Goal: Check status: Check status

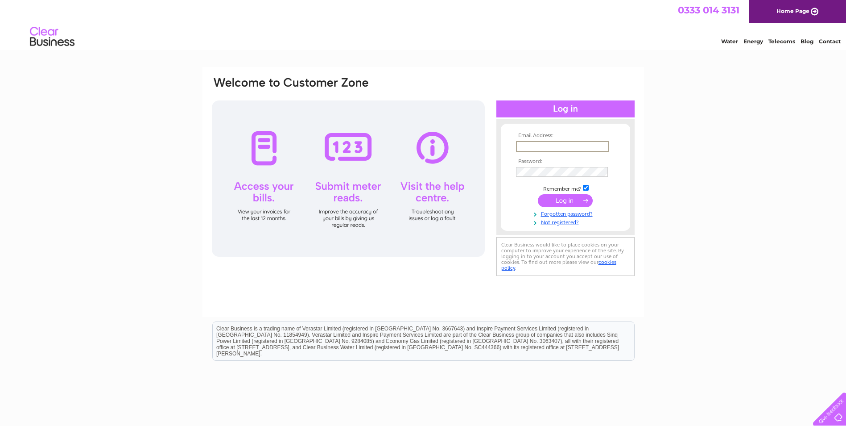
click at [551, 145] on input "text" at bounding box center [562, 146] width 93 height 11
type input "[EMAIL_ADDRESS][DOMAIN_NAME]"
click at [560, 202] on input "submit" at bounding box center [565, 199] width 55 height 12
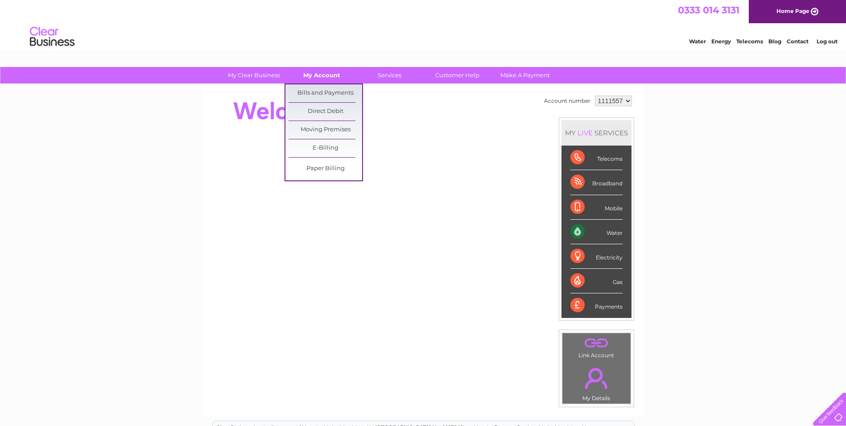
click at [320, 72] on link "My Account" at bounding box center [322, 75] width 74 height 17
click at [321, 75] on link "My Account" at bounding box center [322, 75] width 74 height 17
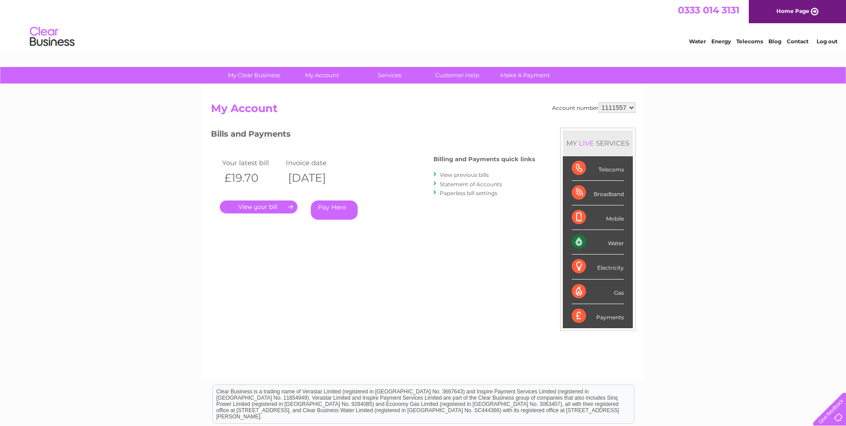
click at [257, 205] on link "." at bounding box center [259, 206] width 78 height 13
